Goal: Complete application form: Complete application form

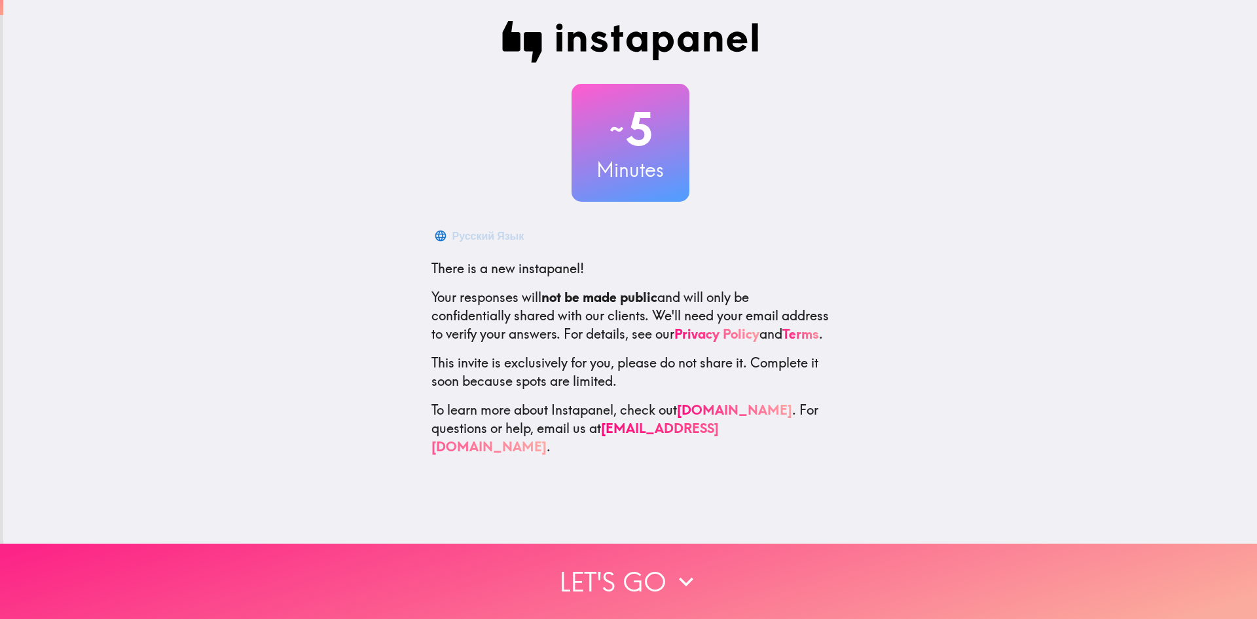
click at [635, 566] on button "Let's go" at bounding box center [628, 580] width 1257 height 75
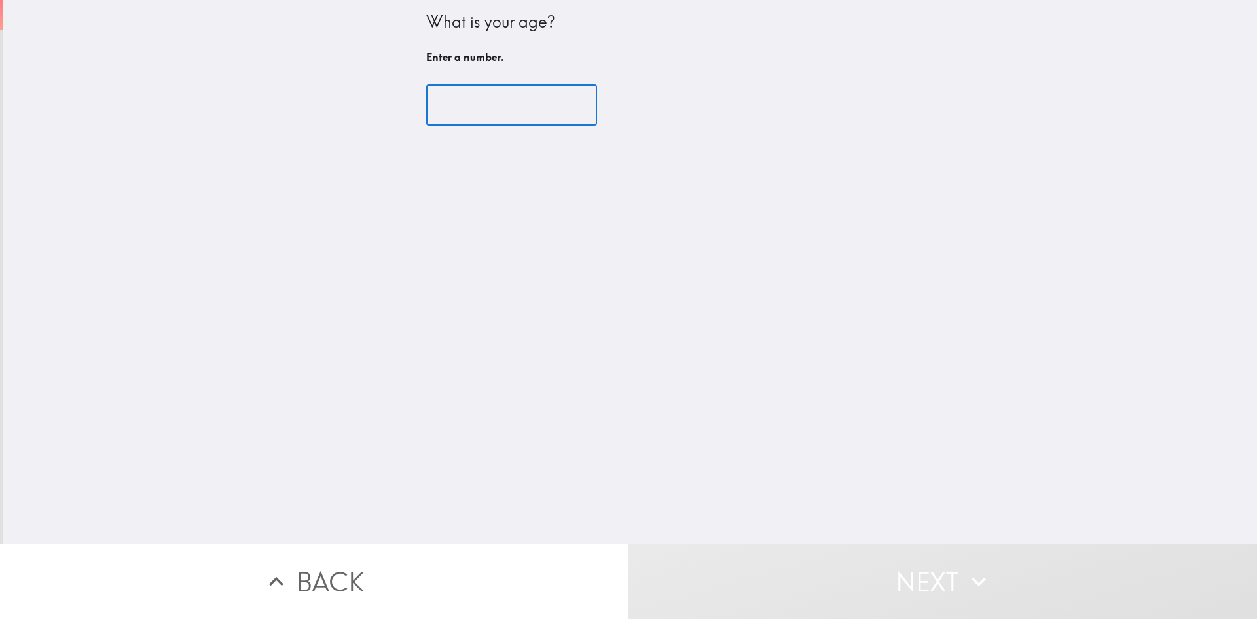
click at [477, 102] on input "number" at bounding box center [511, 105] width 171 height 41
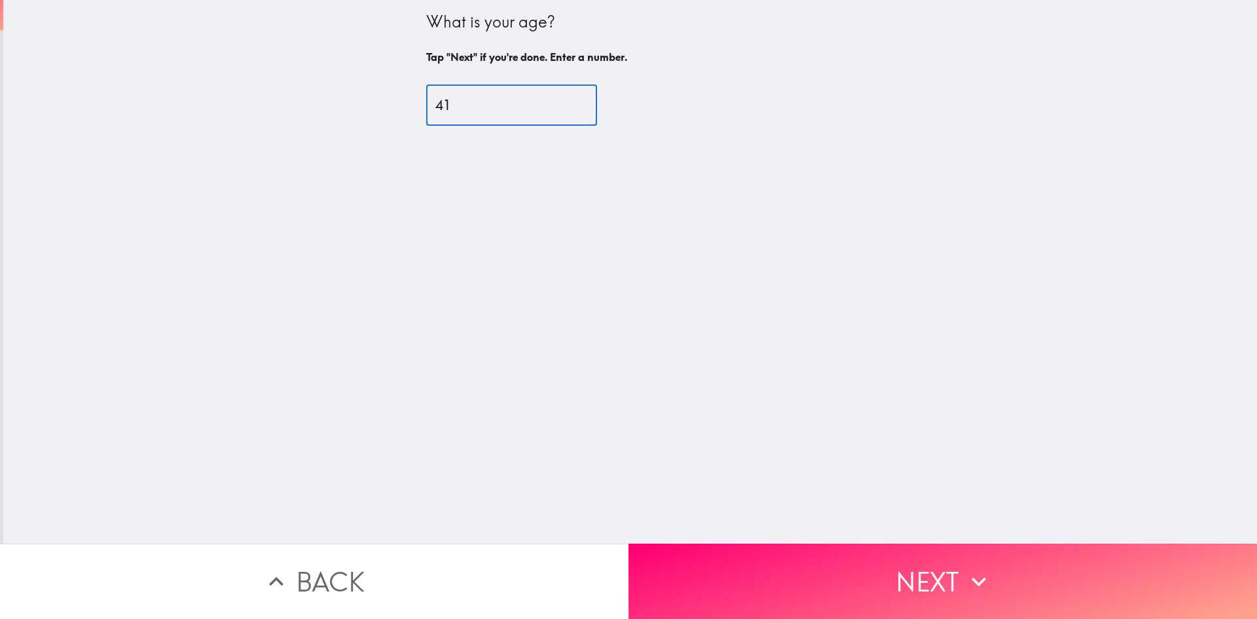
click at [561, 100] on input "41" at bounding box center [511, 105] width 171 height 41
click at [561, 101] on input "42" at bounding box center [511, 105] width 171 height 41
click at [561, 101] on input "43" at bounding box center [511, 105] width 171 height 41
type input "44"
click at [561, 102] on input "44" at bounding box center [511, 105] width 171 height 41
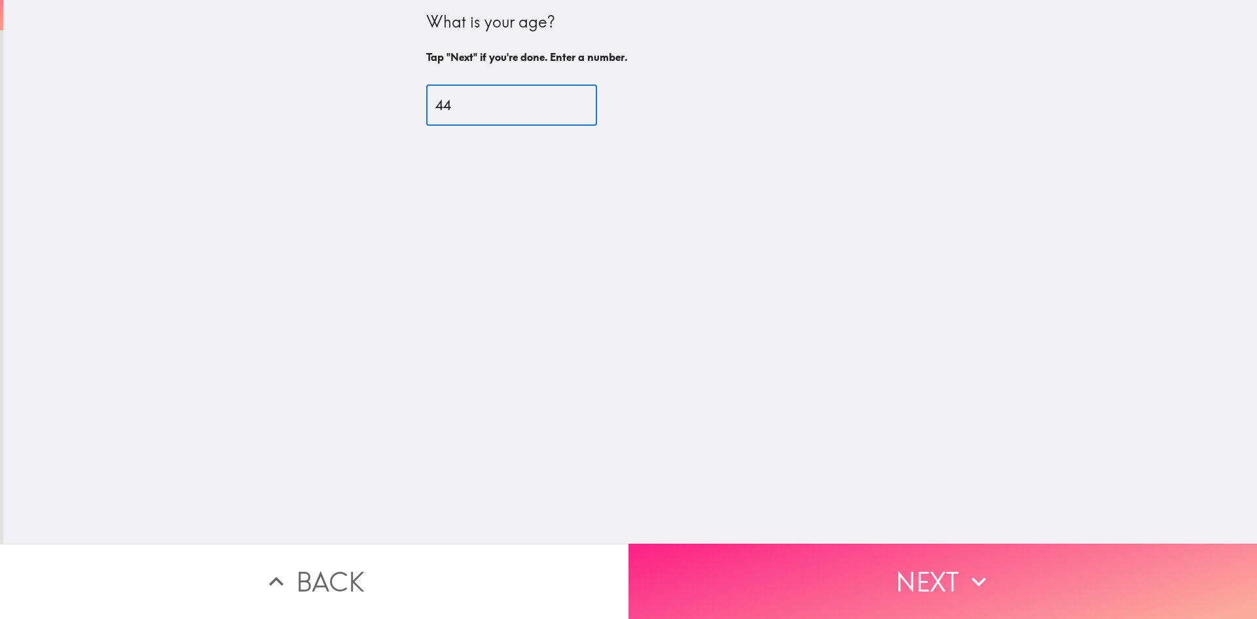
click at [990, 581] on button "Next" at bounding box center [942, 580] width 628 height 75
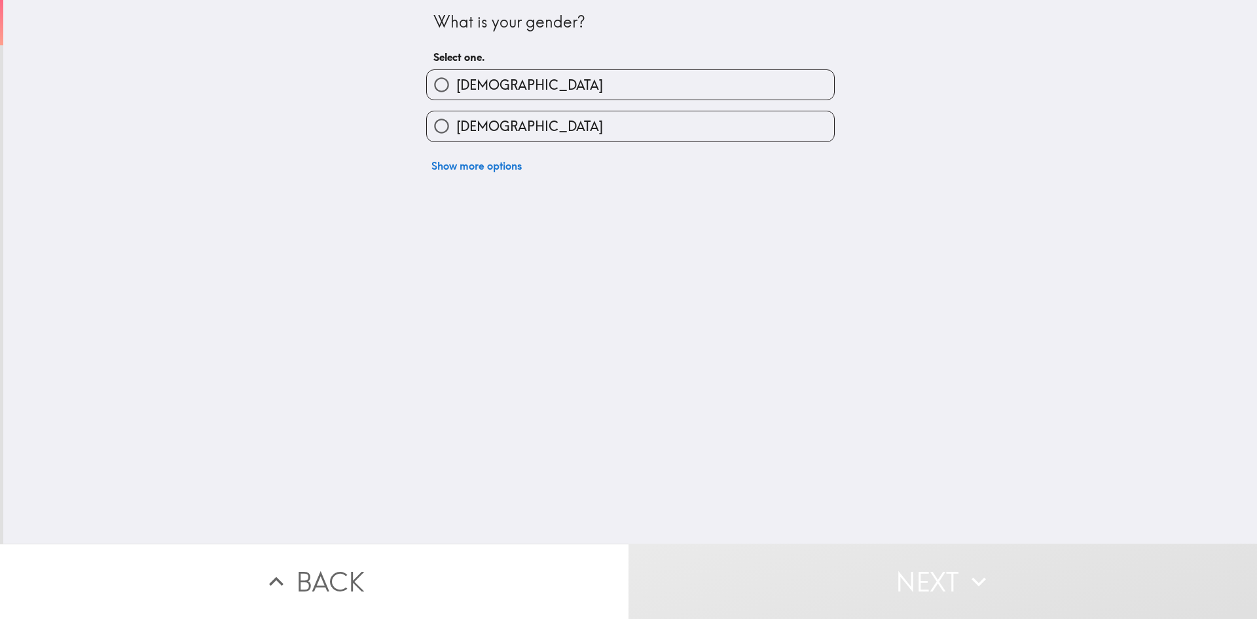
click at [429, 81] on input "[DEMOGRAPHIC_DATA]" at bounding box center [441, 84] width 29 height 29
radio input "true"
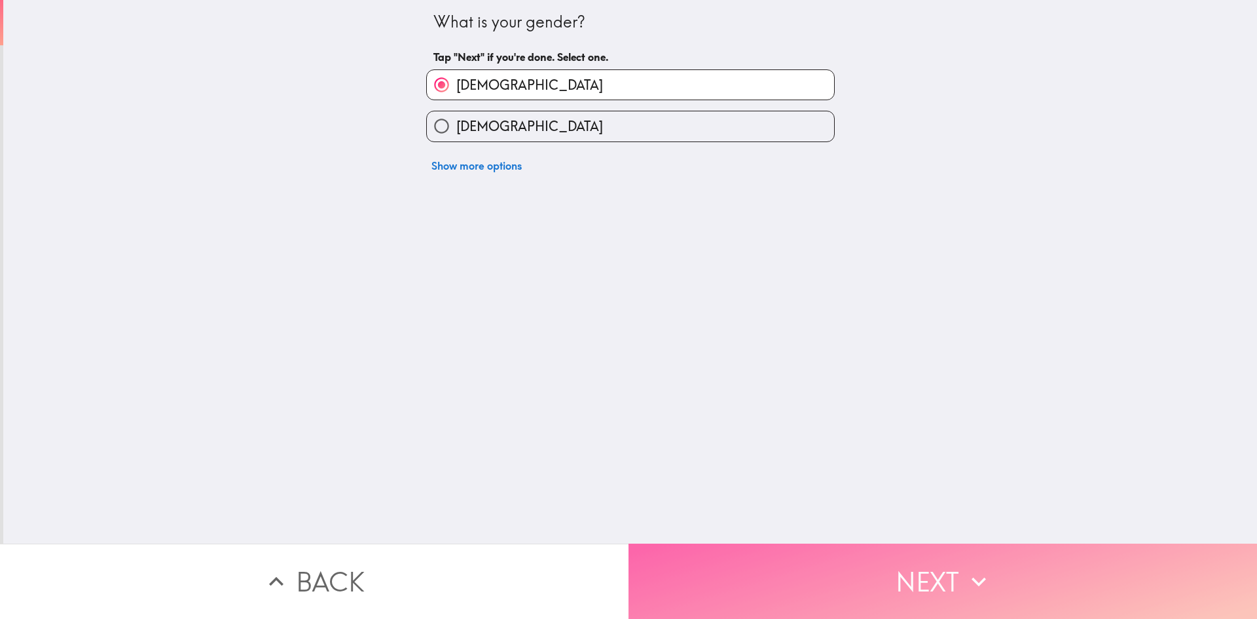
click at [983, 567] on icon "button" at bounding box center [978, 581] width 29 height 29
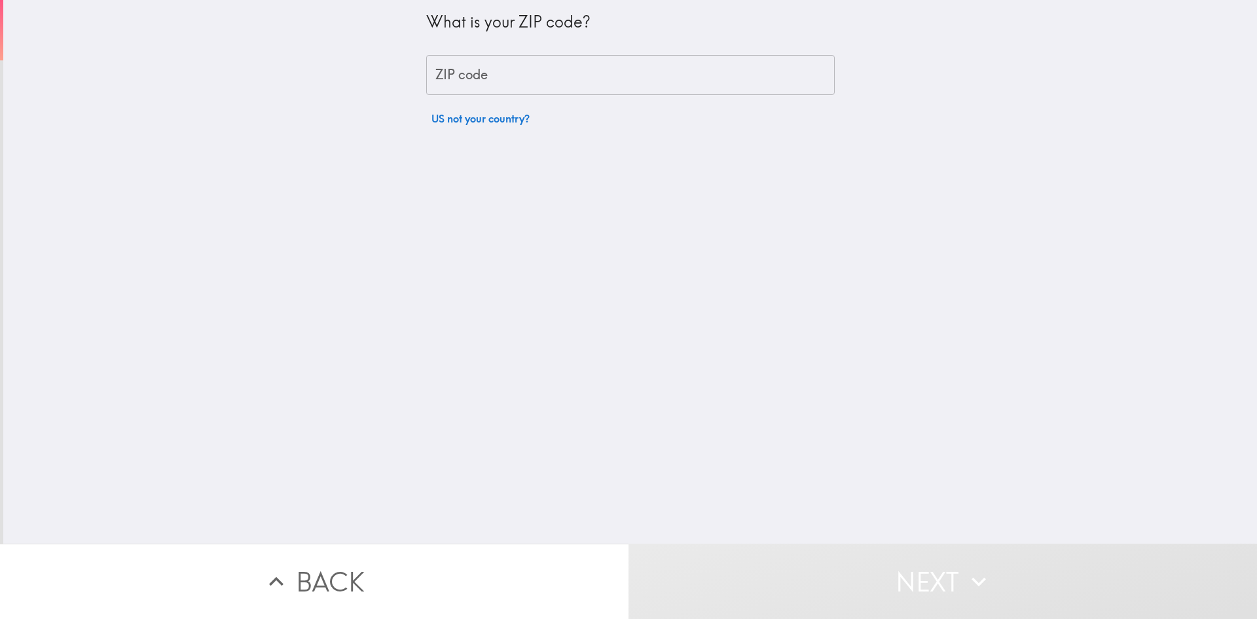
click at [492, 80] on input "ZIP code" at bounding box center [630, 75] width 409 height 41
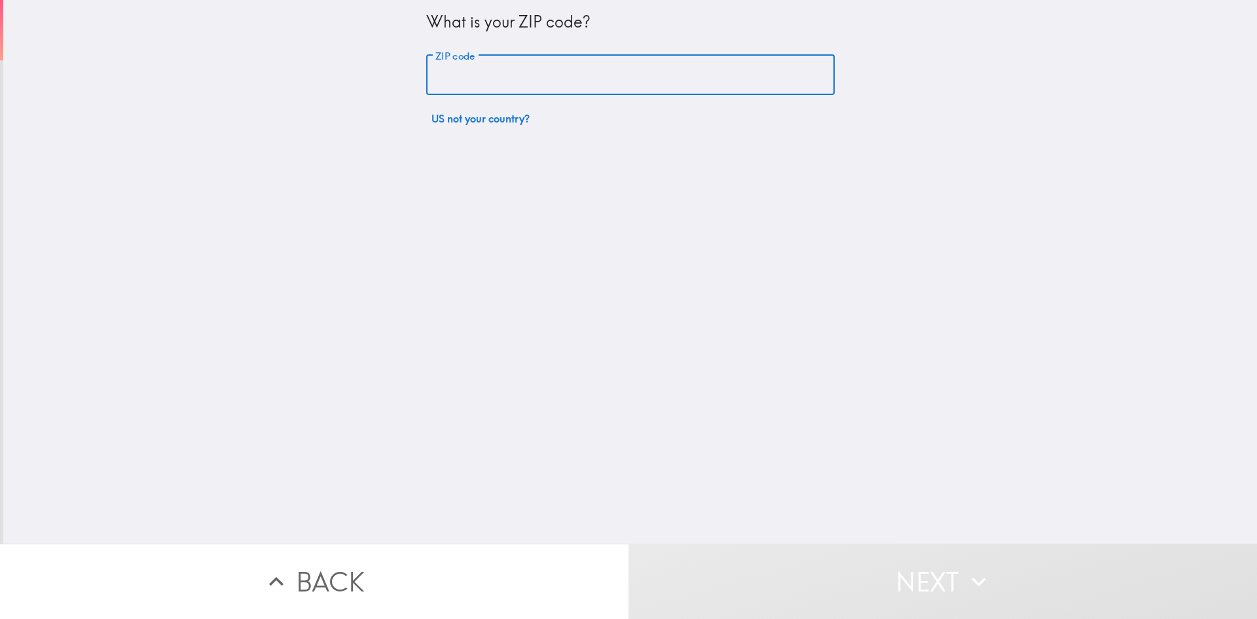
type input "10302"
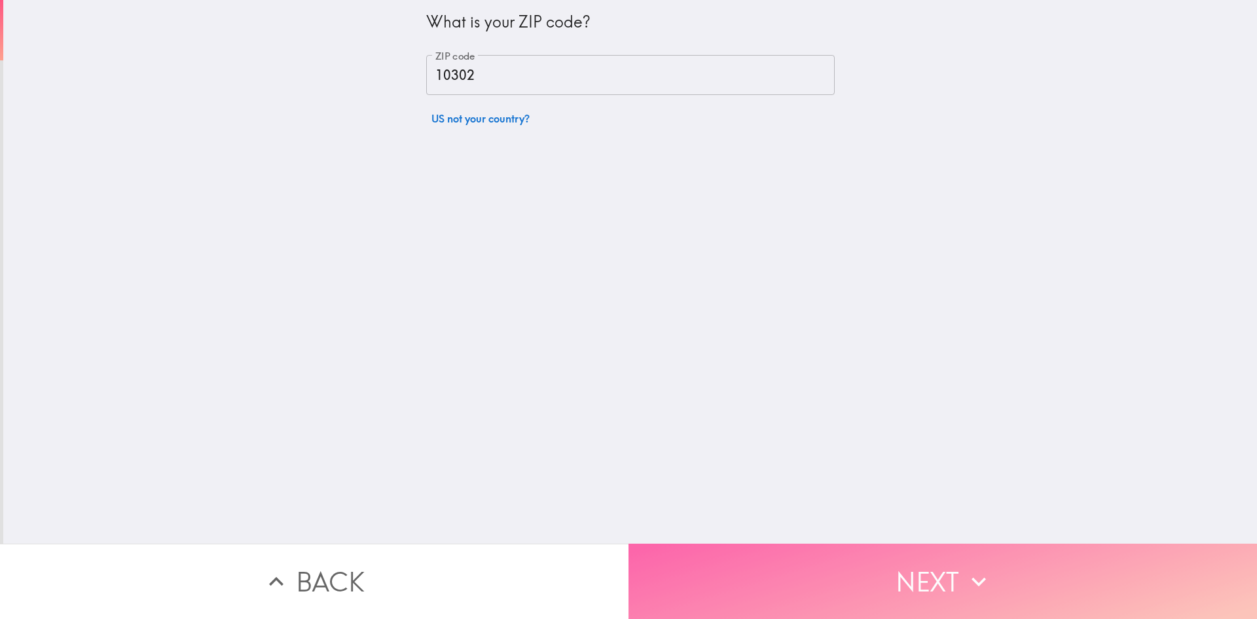
click at [784, 561] on button "Next" at bounding box center [942, 580] width 628 height 75
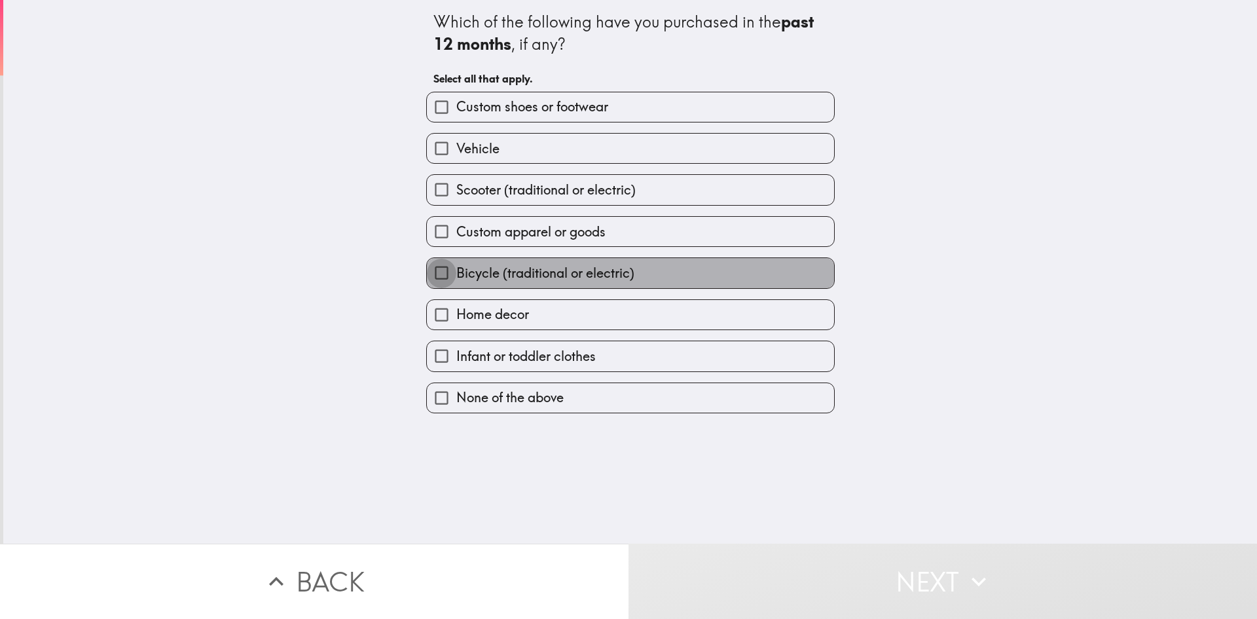
click at [429, 274] on input "Bicycle (traditional or electric)" at bounding box center [441, 272] width 29 height 29
checkbox input "true"
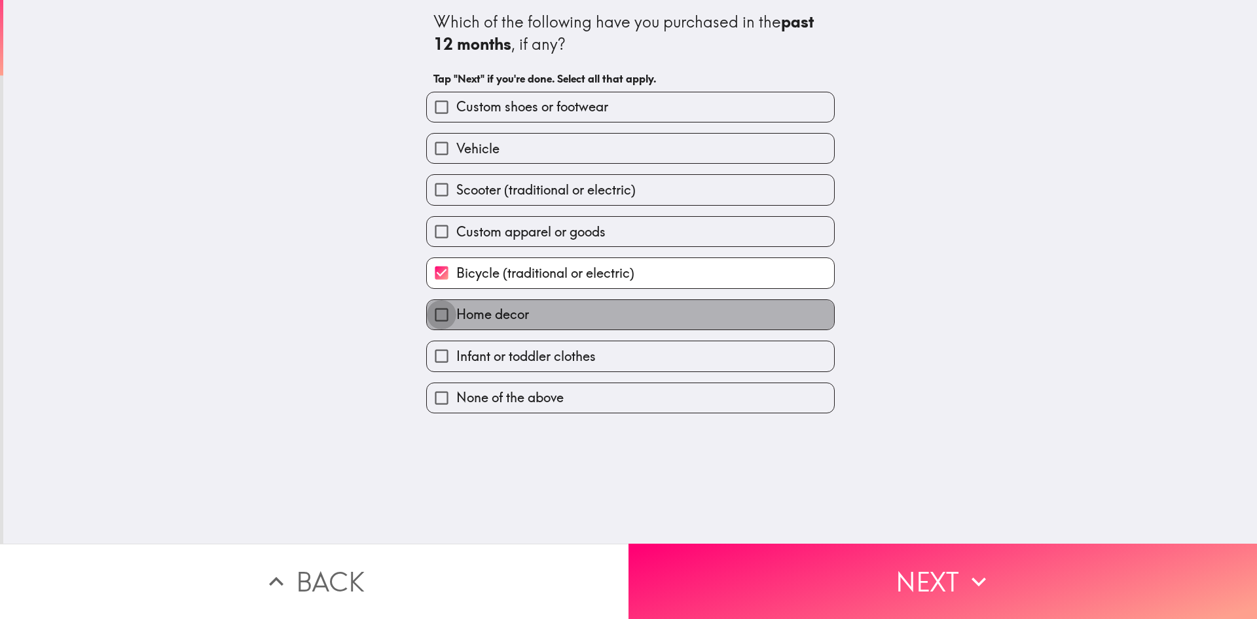
click at [433, 316] on input "Home decor" at bounding box center [441, 314] width 29 height 29
checkbox input "true"
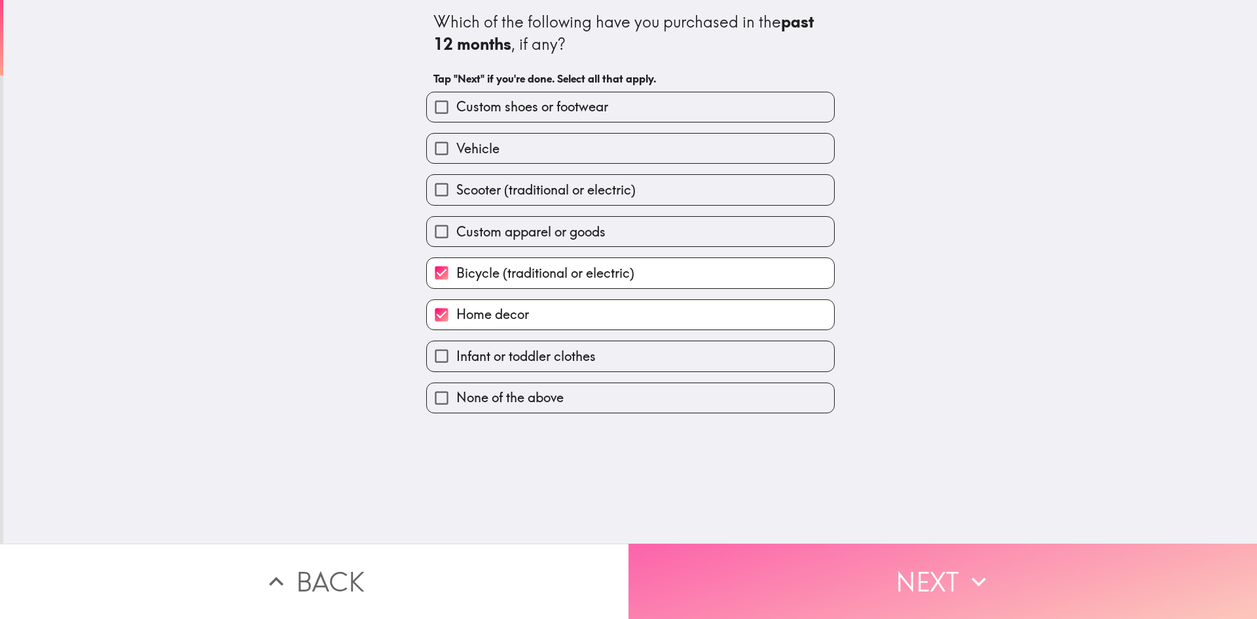
click at [928, 564] on button "Next" at bounding box center [942, 580] width 628 height 75
